Goal: Find specific page/section: Find specific page/section

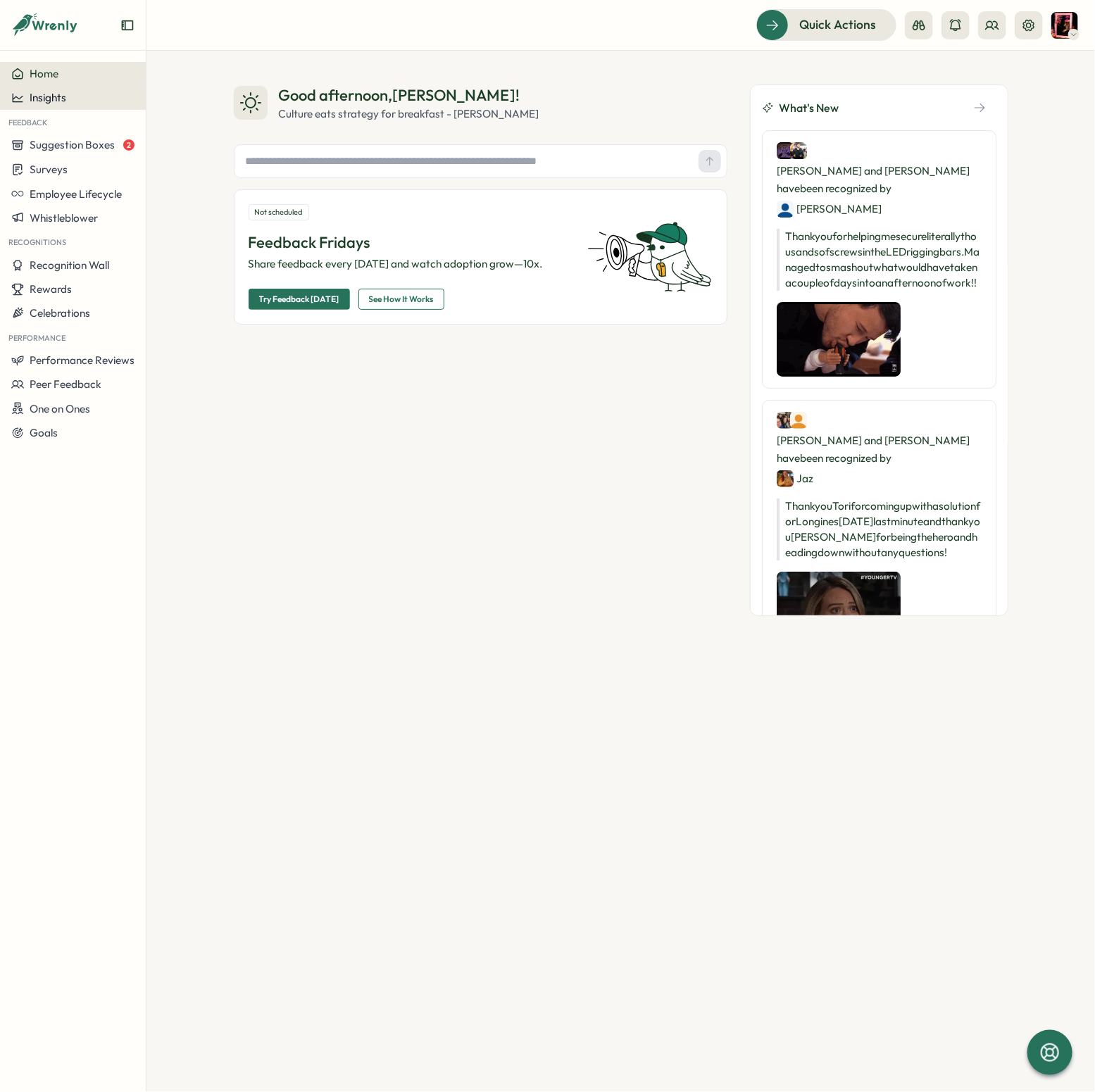
click at [58, 101] on span "Insights" at bounding box center [48, 97] width 36 height 13
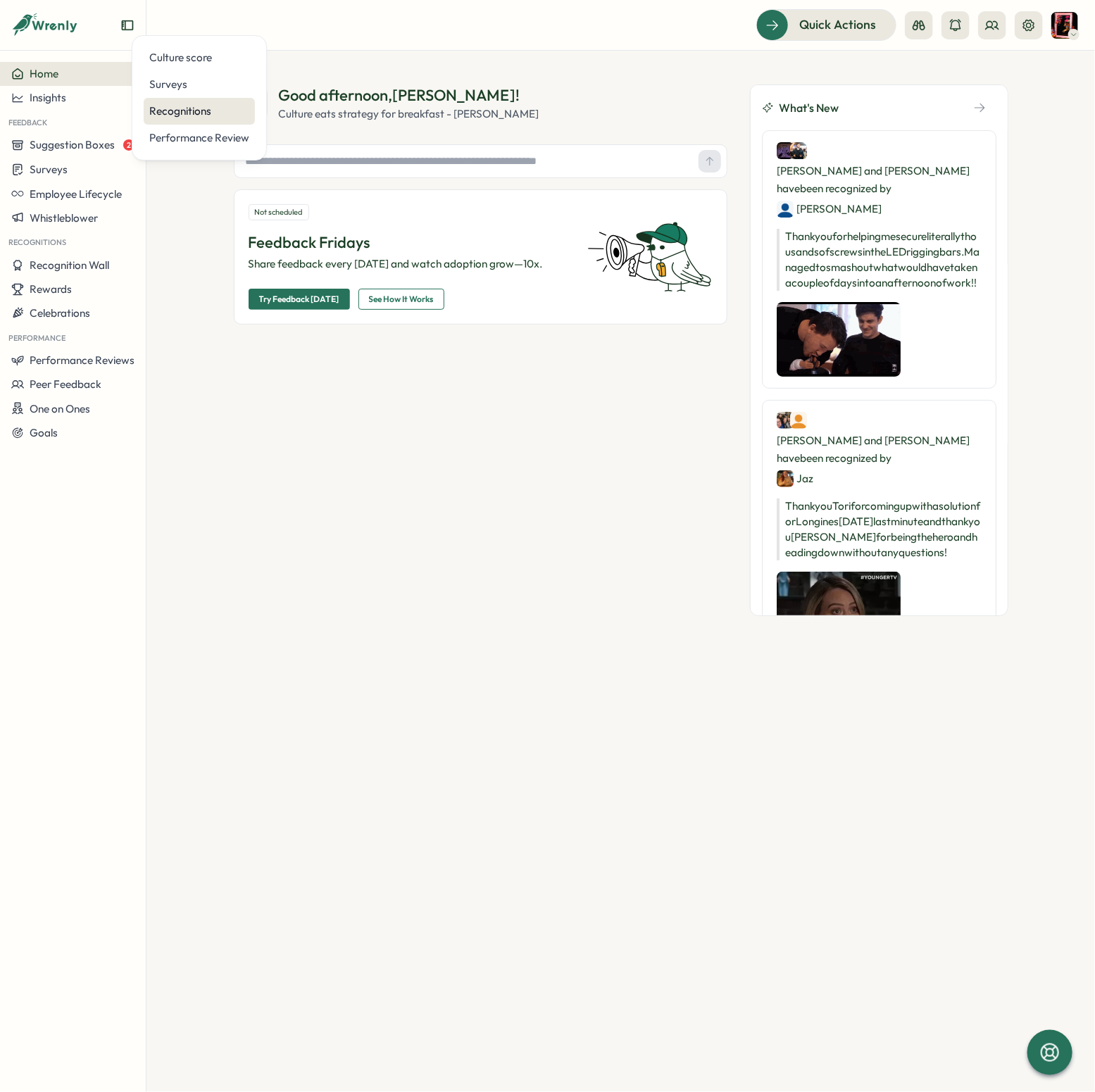
click at [185, 111] on div "Recognitions" at bounding box center [199, 111] width 100 height 15
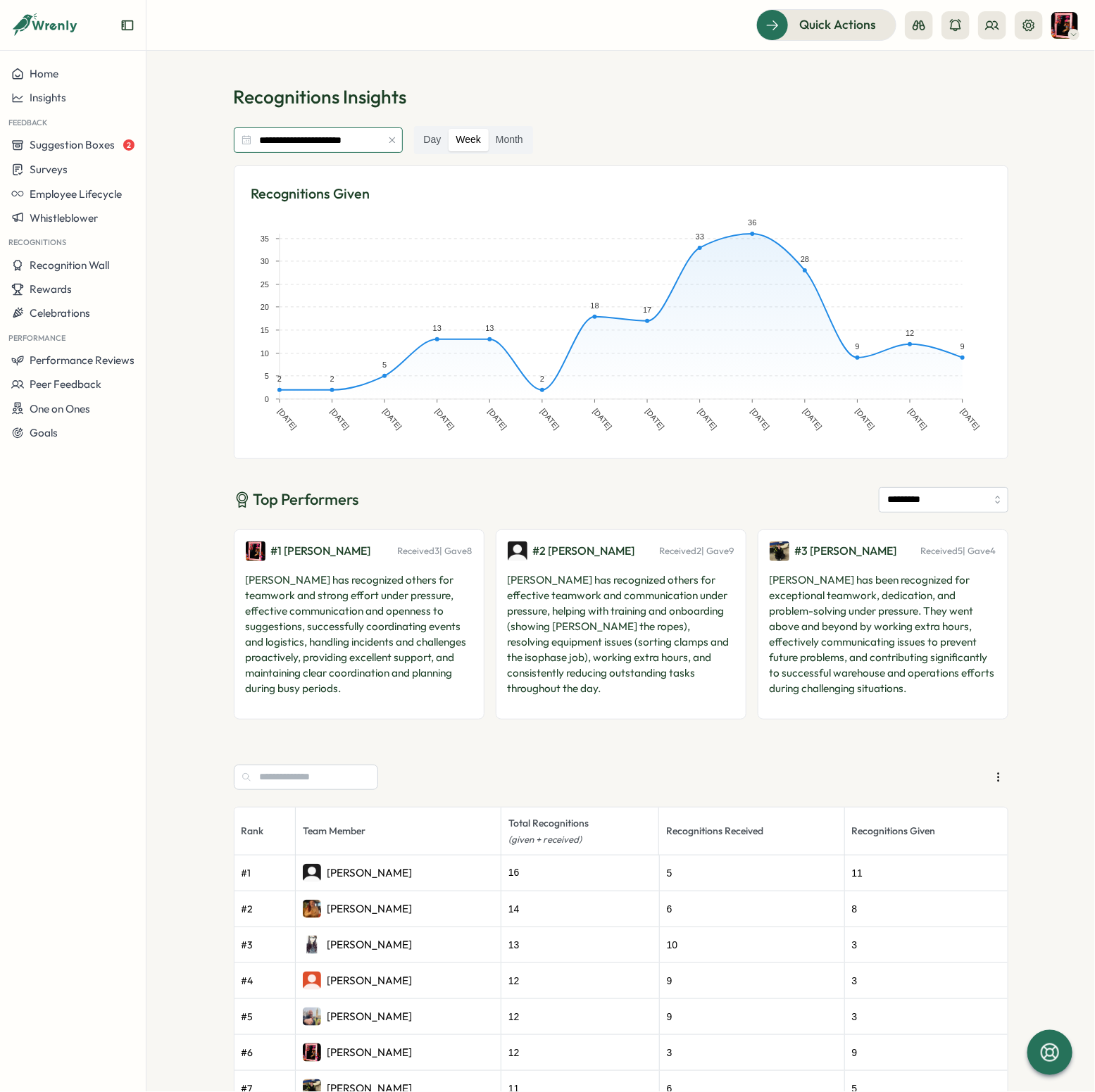
click at [302, 143] on input "**********" at bounding box center [318, 140] width 169 height 25
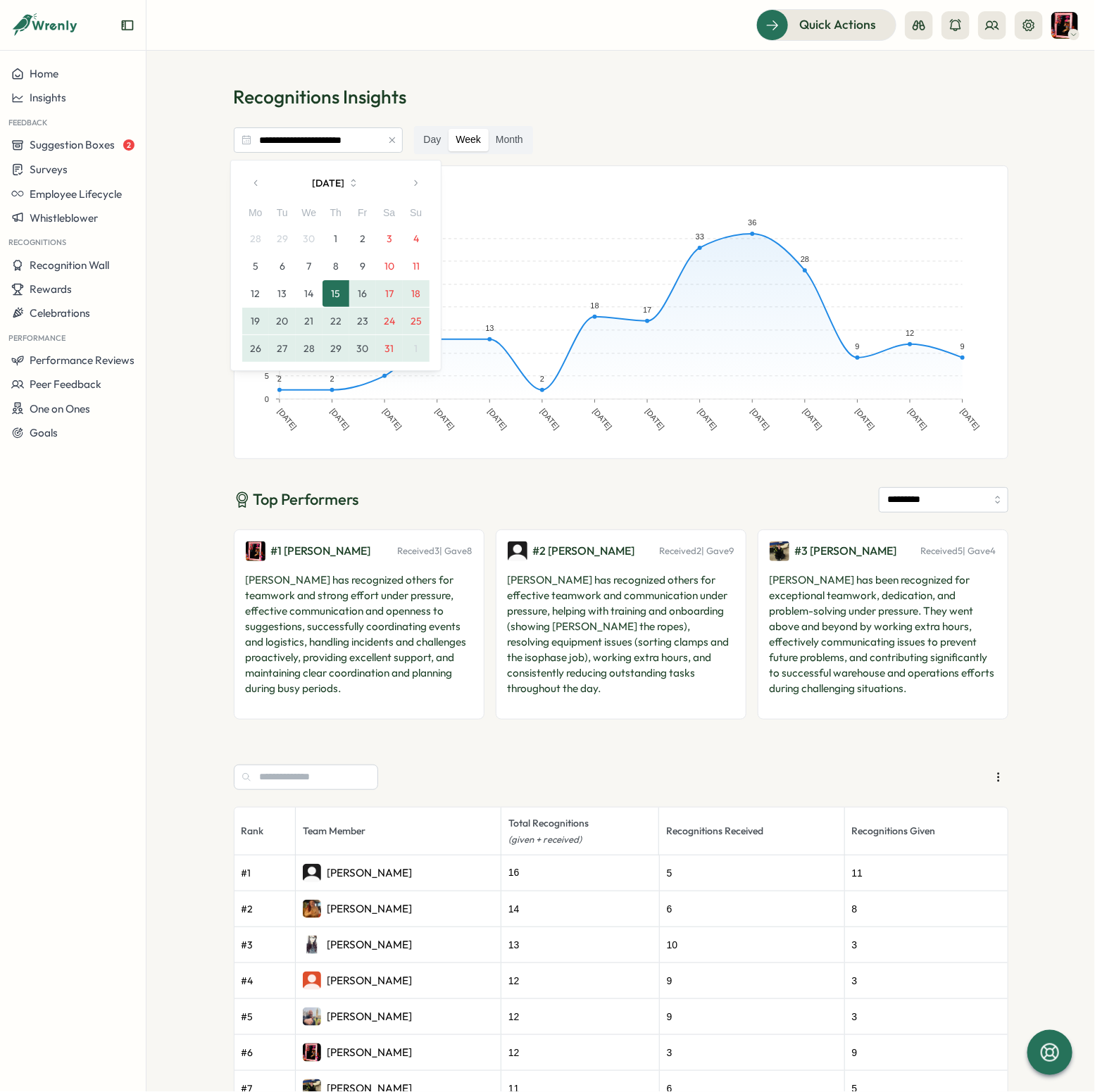
click at [421, 185] on button "button" at bounding box center [415, 182] width 28 height 28
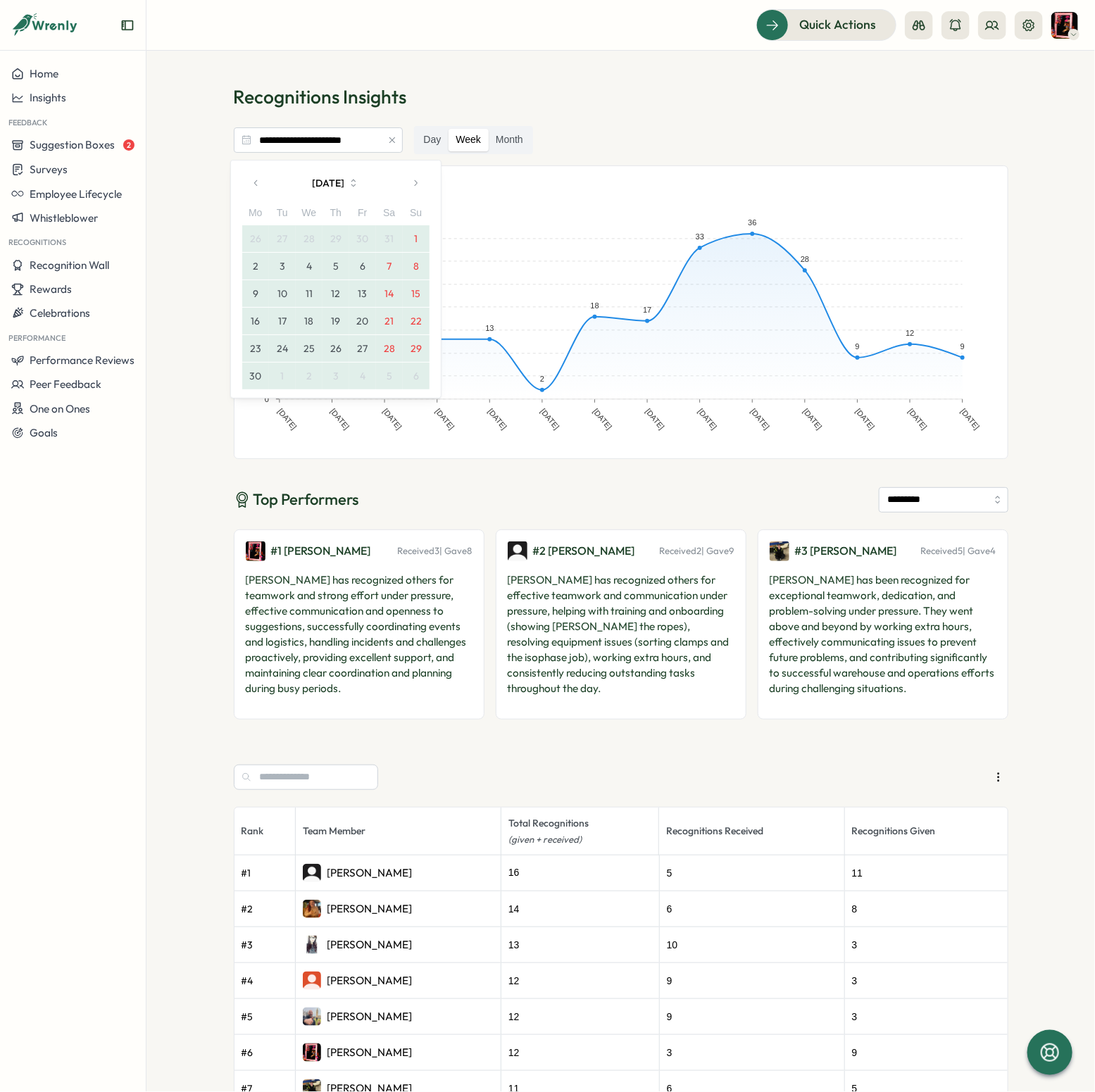
click at [421, 185] on button "button" at bounding box center [415, 182] width 28 height 28
click at [257, 323] on button "21" at bounding box center [255, 321] width 27 height 27
click at [415, 183] on icon "button" at bounding box center [416, 183] width 10 height 10
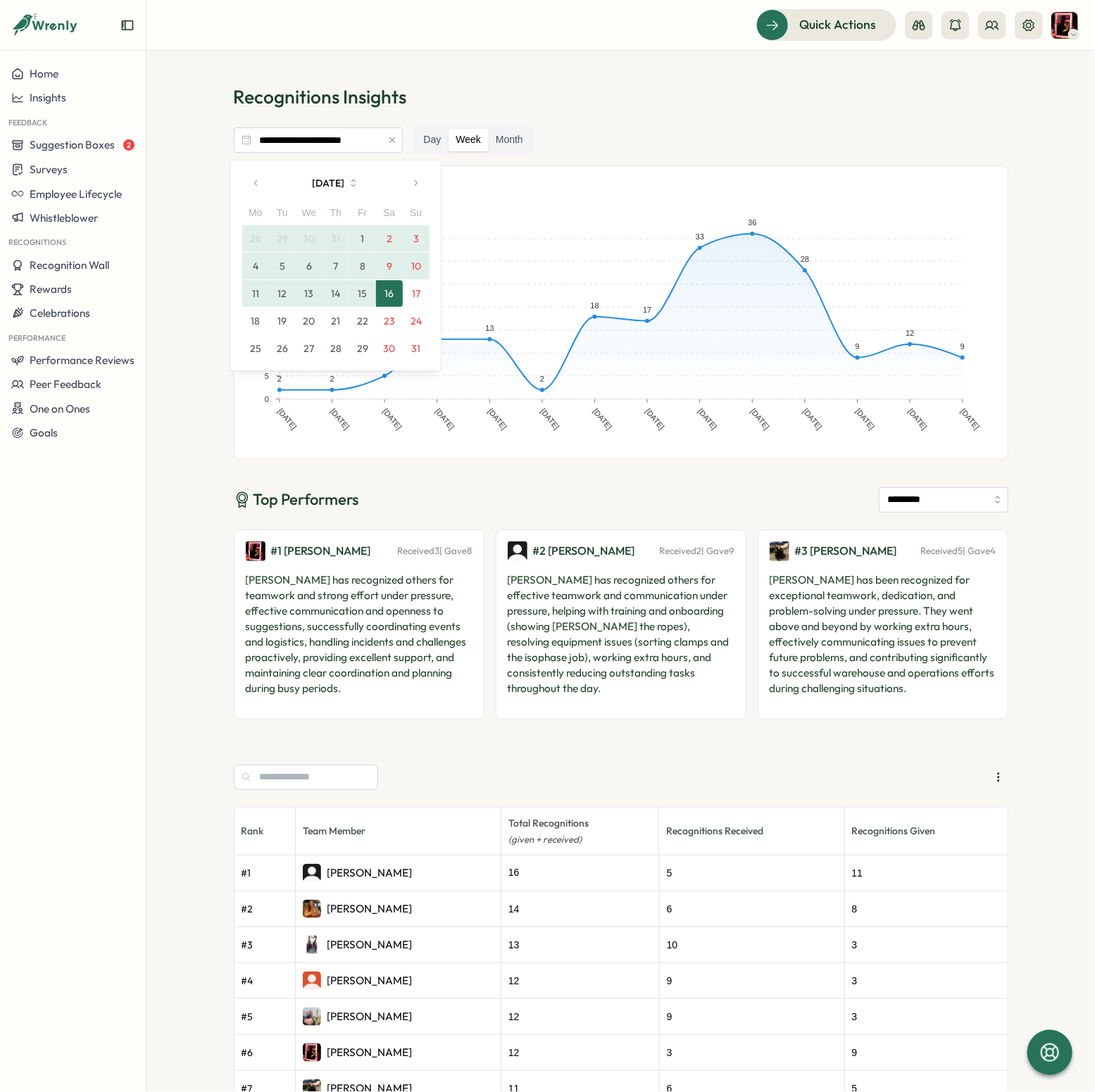
click at [392, 294] on button "16" at bounding box center [389, 294] width 27 height 27
type input "**********"
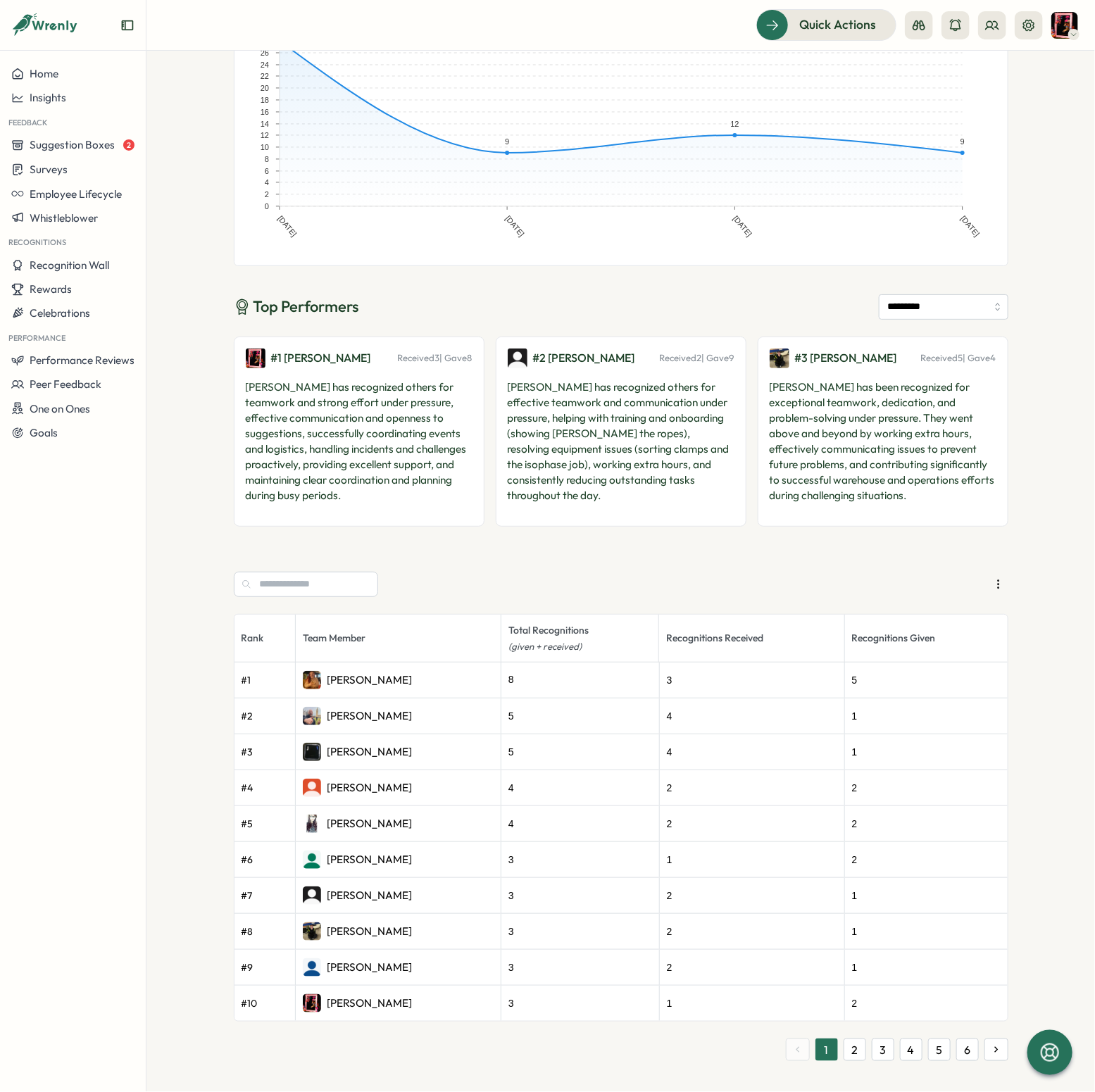
scroll to position [194, 0]
click at [851, 1049] on button "2" at bounding box center [855, 1048] width 23 height 23
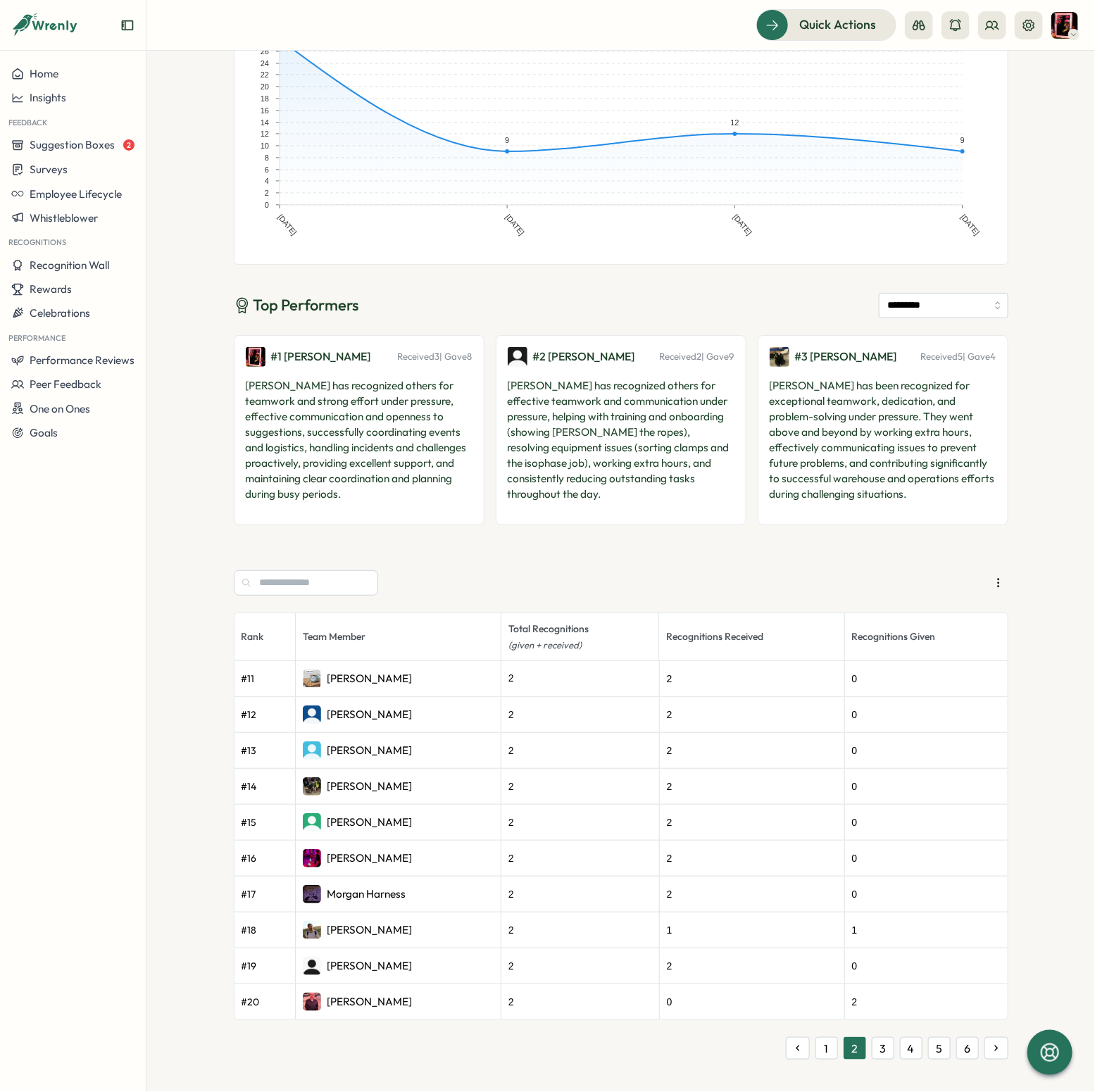
click at [819, 1051] on button "1" at bounding box center [827, 1048] width 23 height 23
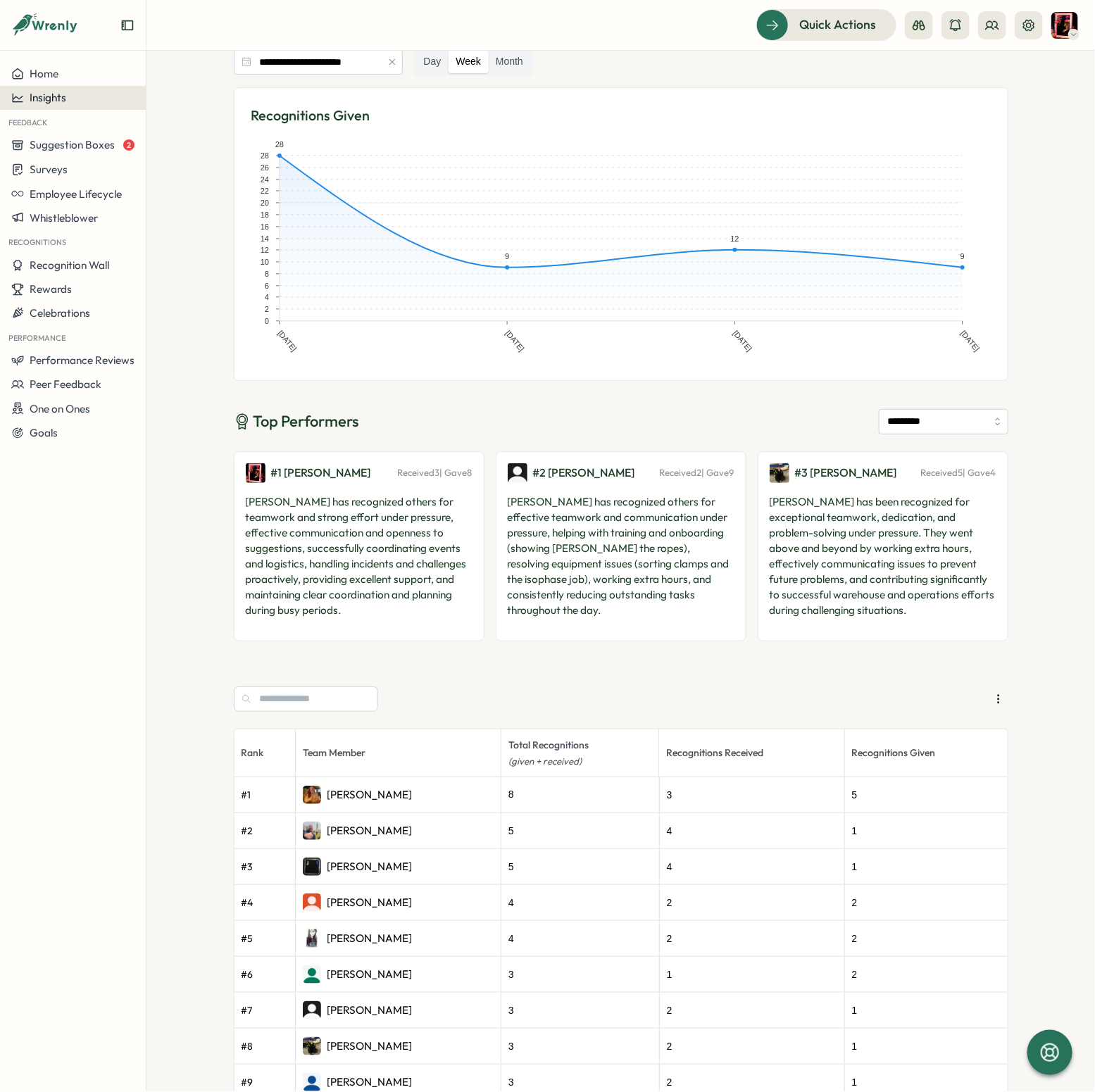
scroll to position [0, 0]
